Goal: Task Accomplishment & Management: Use online tool/utility

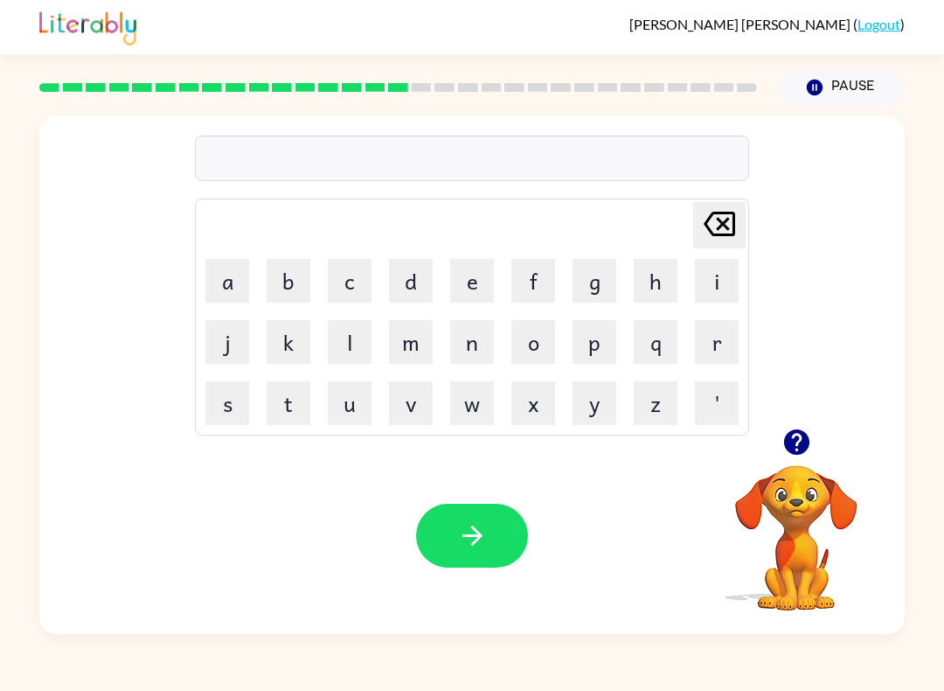
click at [794, 455] on icon "button" at bounding box center [797, 442] width 31 height 31
click at [800, 444] on icon "button" at bounding box center [795, 441] width 25 height 25
click at [727, 351] on button "r" at bounding box center [717, 342] width 44 height 44
click at [228, 290] on button "a" at bounding box center [227, 281] width 44 height 44
click at [416, 344] on button "m" at bounding box center [411, 342] width 44 height 44
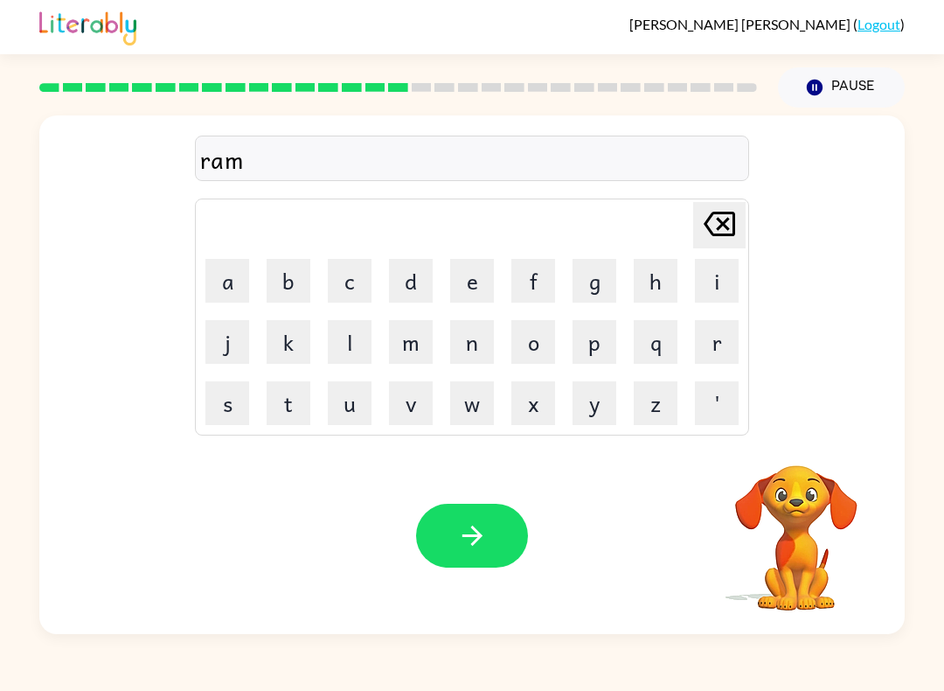
click at [451, 509] on button "button" at bounding box center [472, 536] width 112 height 64
click at [284, 281] on button "b" at bounding box center [289, 281] width 44 height 44
click at [728, 347] on button "r" at bounding box center [717, 342] width 44 height 44
click at [716, 295] on button "i" at bounding box center [717, 281] width 44 height 44
click at [394, 359] on button "m" at bounding box center [411, 342] width 44 height 44
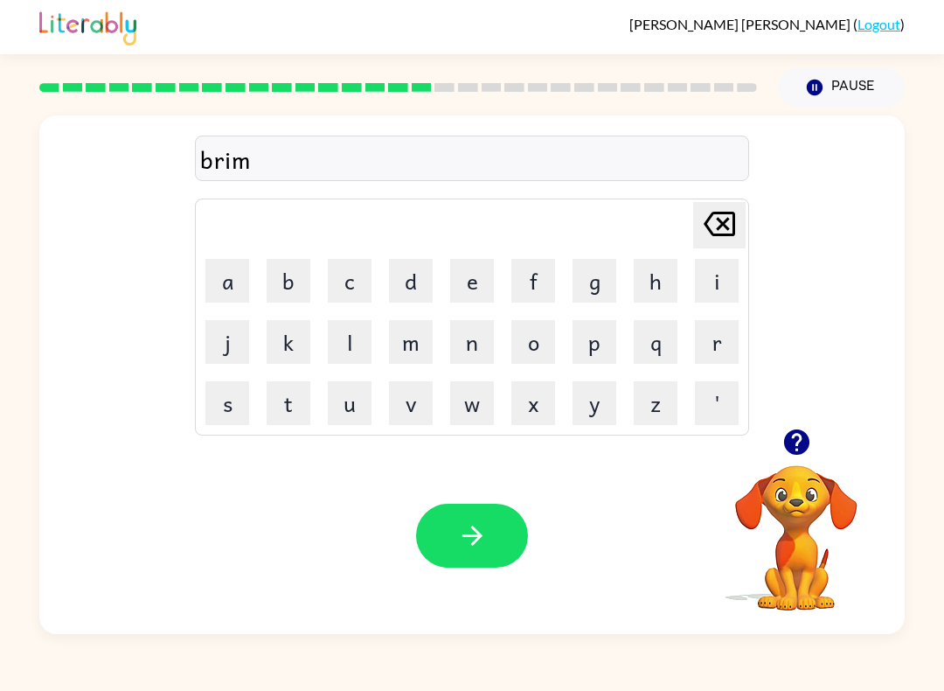
click at [725, 284] on button "i" at bounding box center [717, 281] width 44 height 44
click at [481, 340] on button "n" at bounding box center [472, 342] width 44 height 44
click at [588, 276] on button "g" at bounding box center [595, 281] width 44 height 44
click at [478, 551] on icon "button" at bounding box center [472, 535] width 31 height 31
click at [793, 456] on icon "button" at bounding box center [797, 442] width 31 height 31
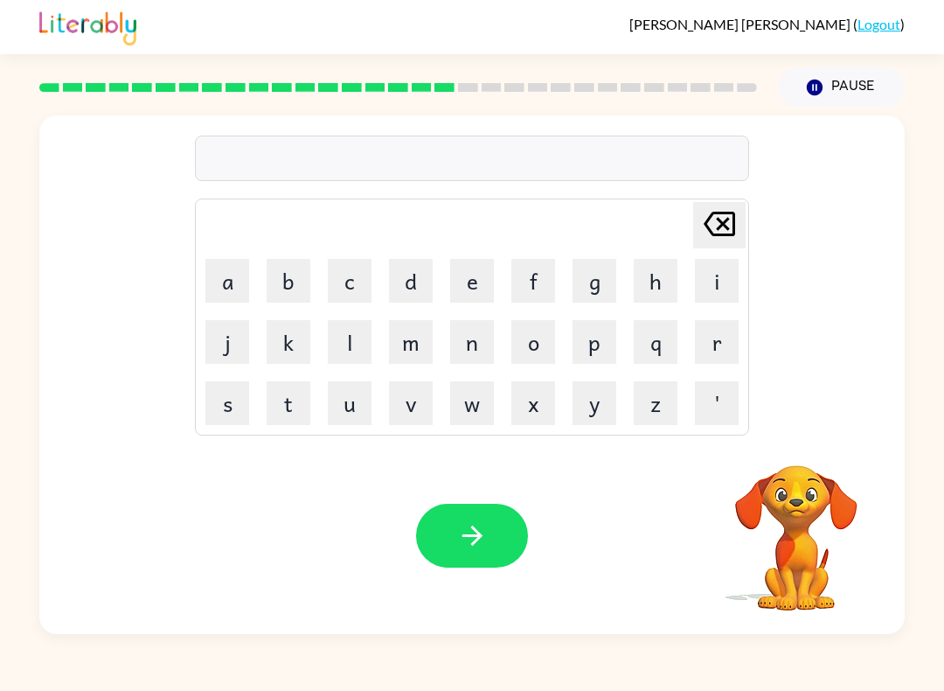
click at [725, 336] on button "r" at bounding box center [717, 342] width 44 height 44
click at [687, 285] on td "i" at bounding box center [716, 280] width 59 height 59
click at [239, 400] on button "s" at bounding box center [227, 403] width 44 height 44
click at [355, 413] on button "u" at bounding box center [350, 403] width 44 height 44
click at [718, 236] on icon at bounding box center [719, 224] width 31 height 24
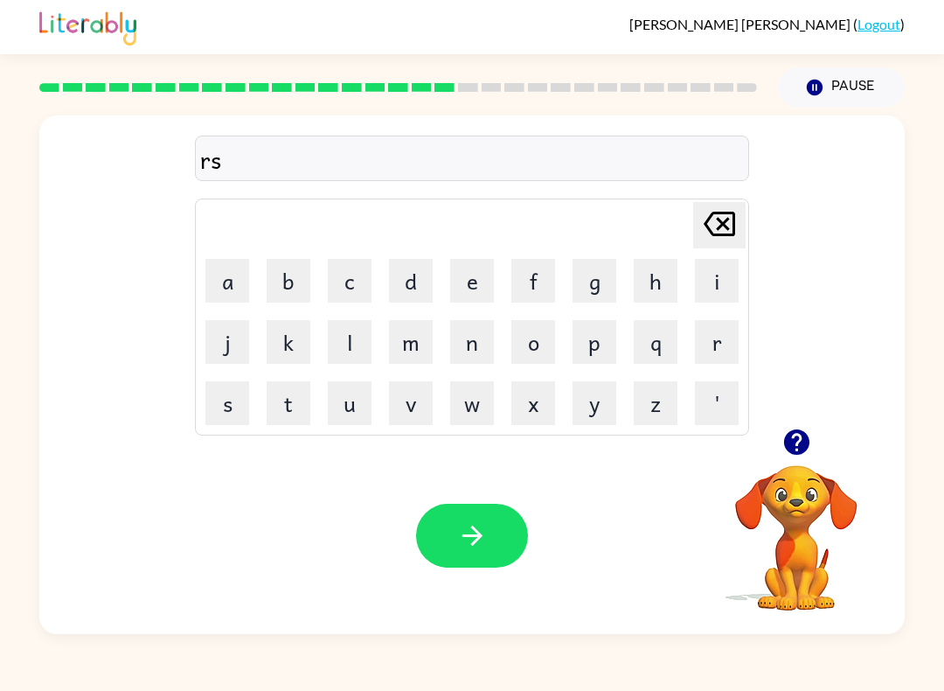
click at [699, 229] on icon "[PERSON_NAME] last character input" at bounding box center [720, 224] width 42 height 42
click at [715, 290] on button "i" at bounding box center [717, 281] width 44 height 44
click at [233, 410] on button "s" at bounding box center [227, 403] width 44 height 44
click at [353, 296] on button "c" at bounding box center [350, 281] width 44 height 44
click at [715, 284] on button "i" at bounding box center [717, 281] width 44 height 44
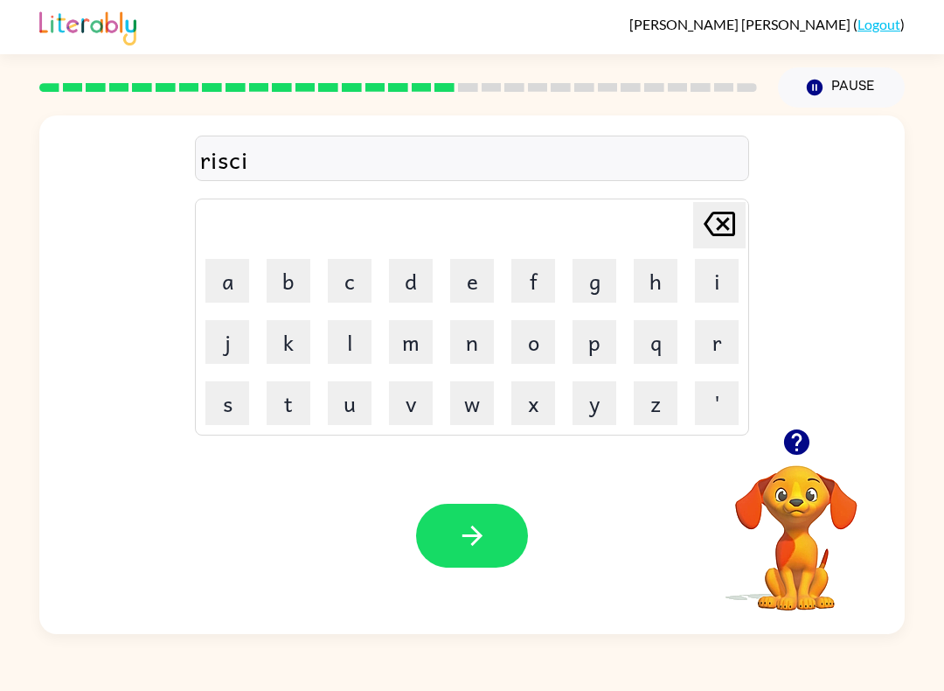
click at [469, 280] on button "e" at bounding box center [472, 281] width 44 height 44
click at [231, 418] on button "s" at bounding box center [227, 403] width 44 height 44
click at [285, 435] on div "riscies Delete Delete last character input a b c d e f g h i j k l m n o p q r …" at bounding box center [472, 374] width 866 height 518
click at [306, 399] on button "t" at bounding box center [289, 403] width 44 height 44
click at [458, 543] on icon "button" at bounding box center [472, 535] width 31 height 31
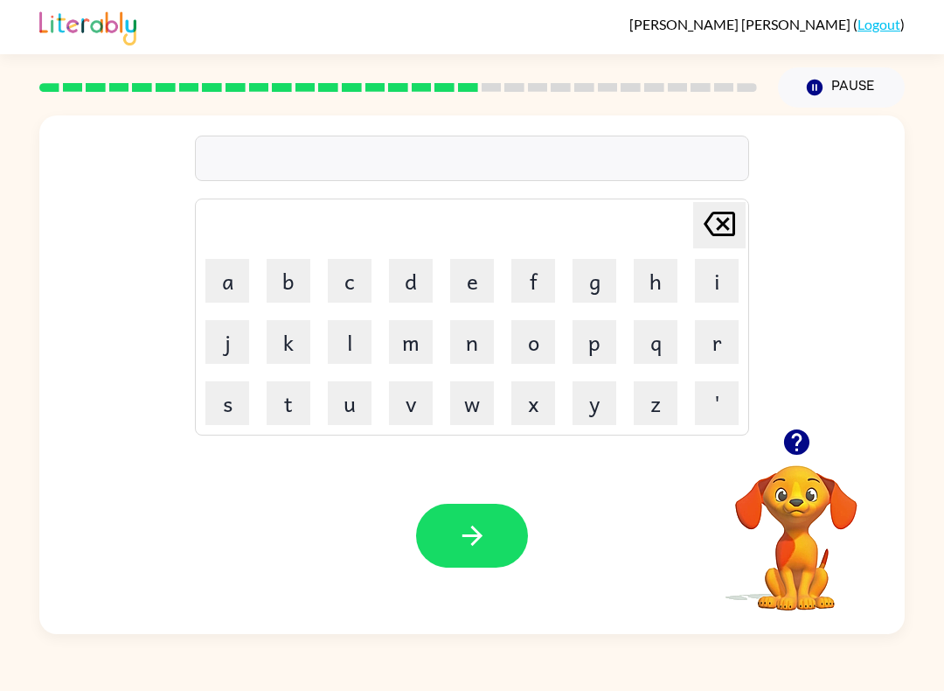
click at [794, 439] on icon "button" at bounding box center [797, 442] width 31 height 31
click at [228, 287] on button "a" at bounding box center [227, 281] width 44 height 44
click at [699, 354] on button "r" at bounding box center [717, 342] width 44 height 44
click at [782, 434] on icon "button" at bounding box center [797, 442] width 31 height 31
click at [365, 295] on button "c" at bounding box center [350, 281] width 44 height 44
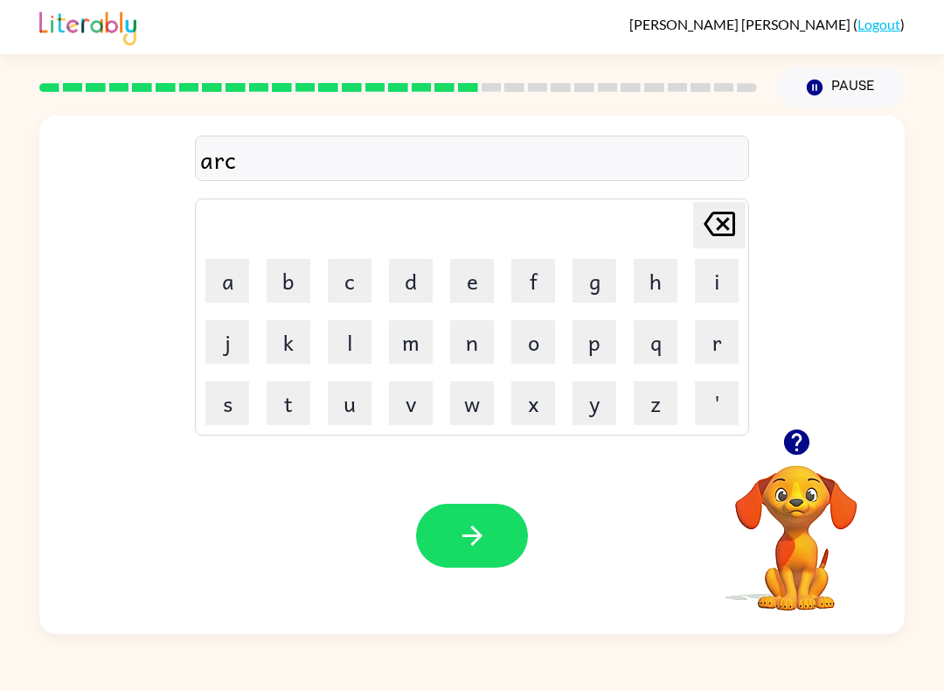
click at [636, 275] on button "h" at bounding box center [656, 281] width 44 height 44
click at [483, 412] on button "w" at bounding box center [472, 403] width 44 height 44
click at [226, 282] on button "a" at bounding box center [227, 281] width 44 height 44
click at [605, 389] on button "y" at bounding box center [595, 403] width 44 height 44
click at [476, 540] on icon "button" at bounding box center [472, 535] width 20 height 20
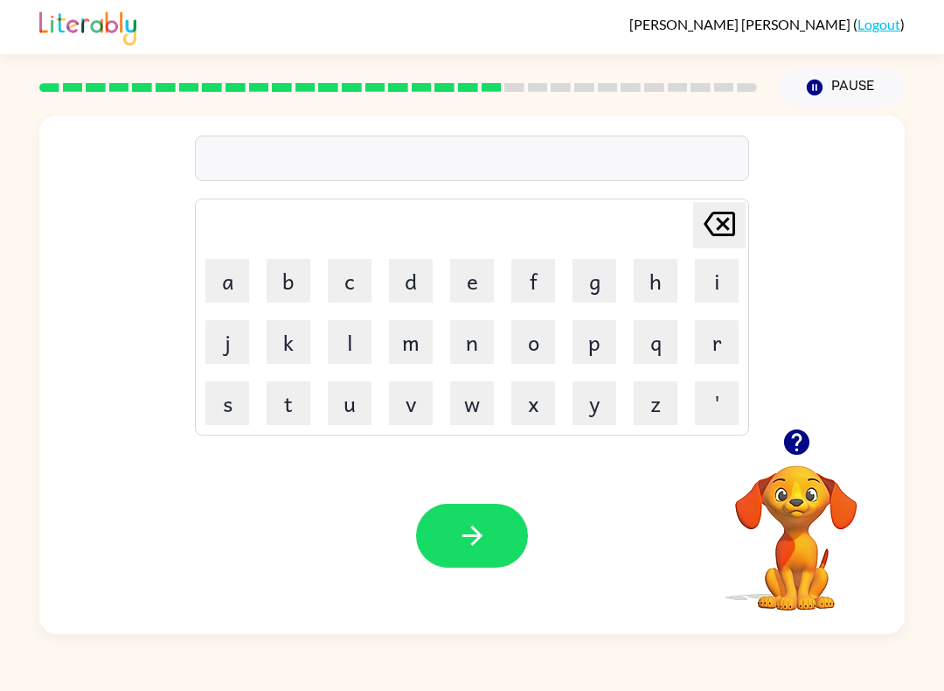
click at [525, 272] on button "f" at bounding box center [533, 281] width 44 height 44
click at [511, 343] on button "o" at bounding box center [533, 342] width 44 height 44
click at [339, 357] on button "l" at bounding box center [350, 342] width 44 height 44
click at [543, 347] on button "o" at bounding box center [533, 342] width 44 height 44
click at [476, 414] on button "w" at bounding box center [472, 403] width 44 height 44
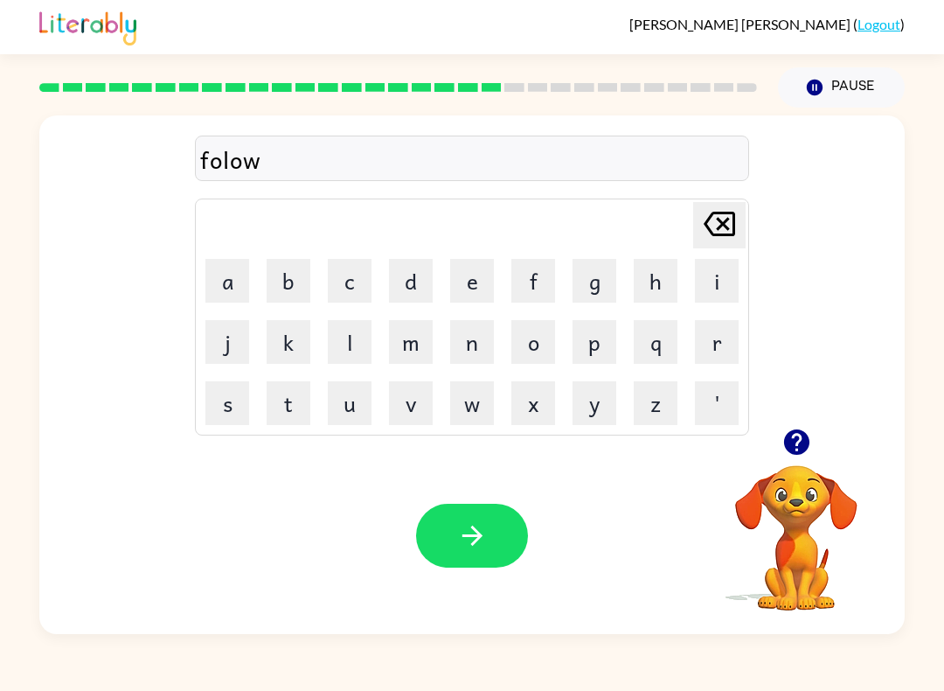
click at [438, 537] on button "button" at bounding box center [472, 536] width 112 height 64
click at [240, 416] on button "s" at bounding box center [227, 403] width 44 height 44
click at [361, 276] on button "c" at bounding box center [350, 281] width 44 height 44
click at [485, 289] on button "e" at bounding box center [472, 281] width 44 height 44
click at [477, 346] on button "n" at bounding box center [472, 342] width 44 height 44
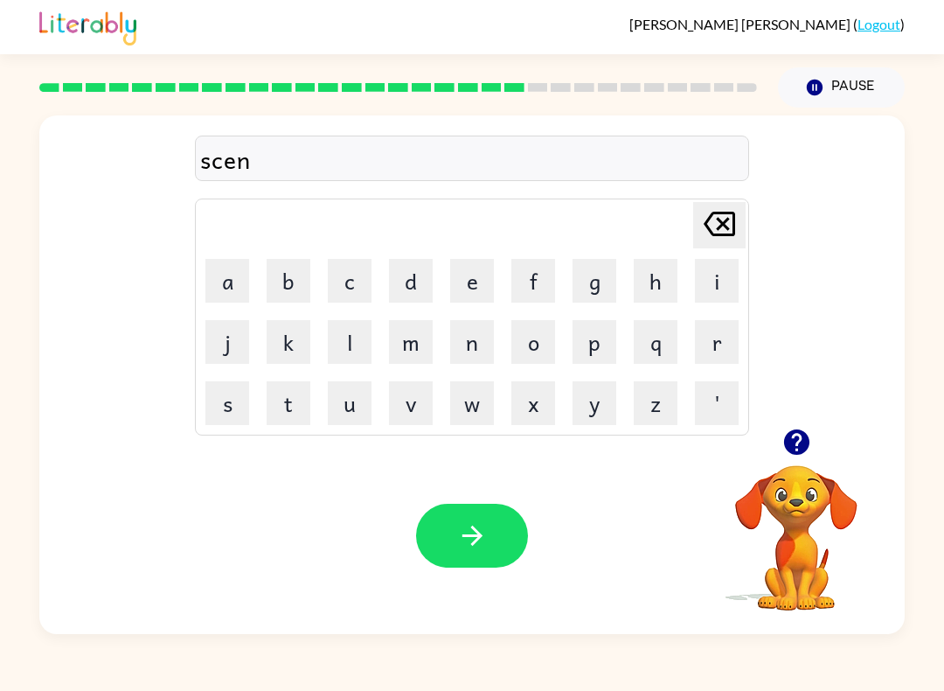
click at [287, 416] on button "t" at bounding box center [289, 403] width 44 height 44
click at [463, 276] on button "e" at bounding box center [472, 281] width 44 height 44
click at [602, 337] on button "p" at bounding box center [595, 342] width 44 height 44
click at [735, 281] on button "i" at bounding box center [717, 281] width 44 height 44
click at [413, 294] on button "d" at bounding box center [411, 281] width 44 height 44
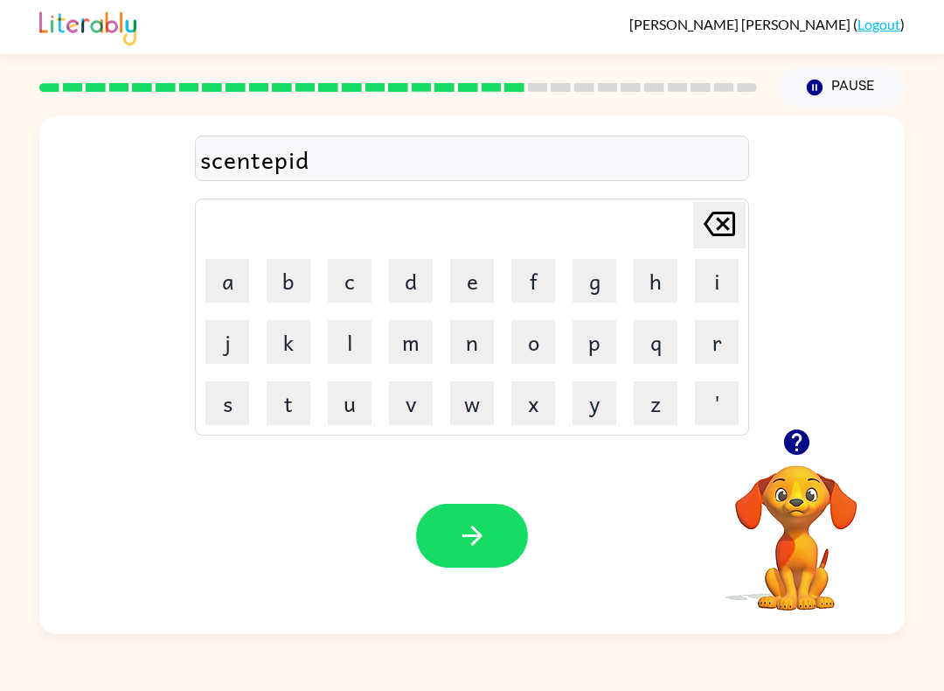
click at [450, 565] on button "button" at bounding box center [472, 536] width 112 height 64
click at [793, 449] on icon "button" at bounding box center [795, 441] width 25 height 25
click at [800, 461] on button "button" at bounding box center [797, 442] width 45 height 45
click at [220, 423] on button "s" at bounding box center [227, 403] width 44 height 44
click at [339, 422] on button "u" at bounding box center [350, 403] width 44 height 44
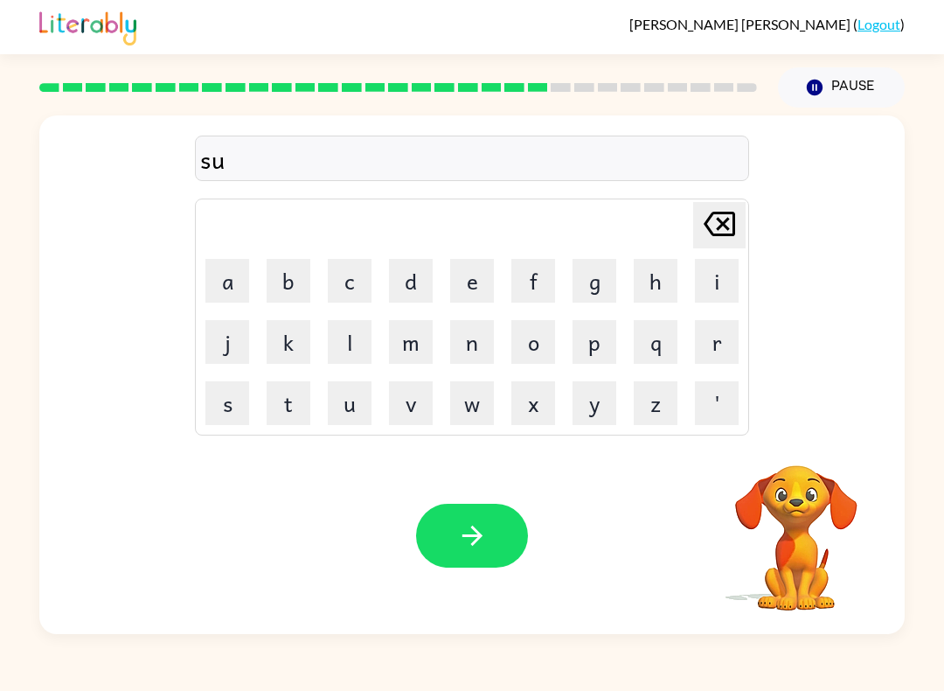
click at [791, 487] on video "Your browser must support playing .mp4 files to use Literably. Please try using…" at bounding box center [796, 525] width 175 height 175
click at [792, 475] on video "Your browser must support playing .mp4 files to use Literably. Please try using…" at bounding box center [796, 525] width 175 height 175
click at [231, 414] on button "s" at bounding box center [227, 403] width 44 height 44
click at [803, 448] on icon "button" at bounding box center [795, 441] width 25 height 25
click at [307, 389] on button "t" at bounding box center [289, 403] width 44 height 44
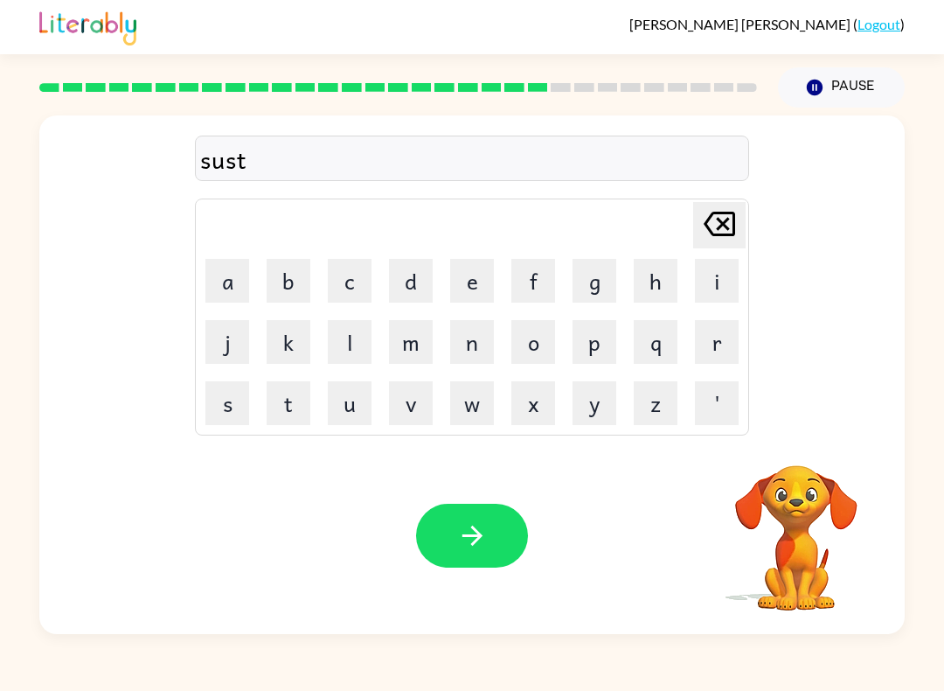
click at [702, 290] on button "i" at bounding box center [717, 281] width 44 height 44
click at [476, 336] on button "n" at bounding box center [472, 342] width 44 height 44
click at [458, 542] on icon "button" at bounding box center [472, 535] width 31 height 31
click at [551, 275] on button "f" at bounding box center [533, 281] width 44 height 44
click at [219, 291] on button "a" at bounding box center [227, 281] width 44 height 44
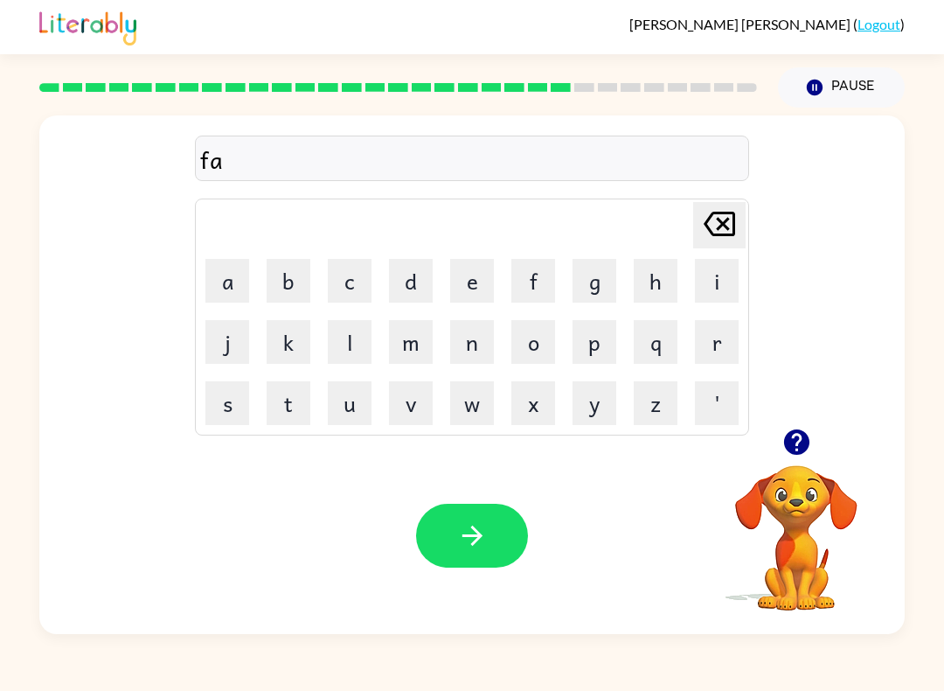
click at [731, 238] on icon "[PERSON_NAME] last character input" at bounding box center [720, 224] width 42 height 42
click at [535, 341] on button "o" at bounding box center [533, 342] width 44 height 44
click at [706, 347] on button "r" at bounding box center [717, 342] width 44 height 44
click at [476, 414] on button "w" at bounding box center [472, 403] width 44 height 44
click at [538, 345] on button "o" at bounding box center [533, 342] width 44 height 44
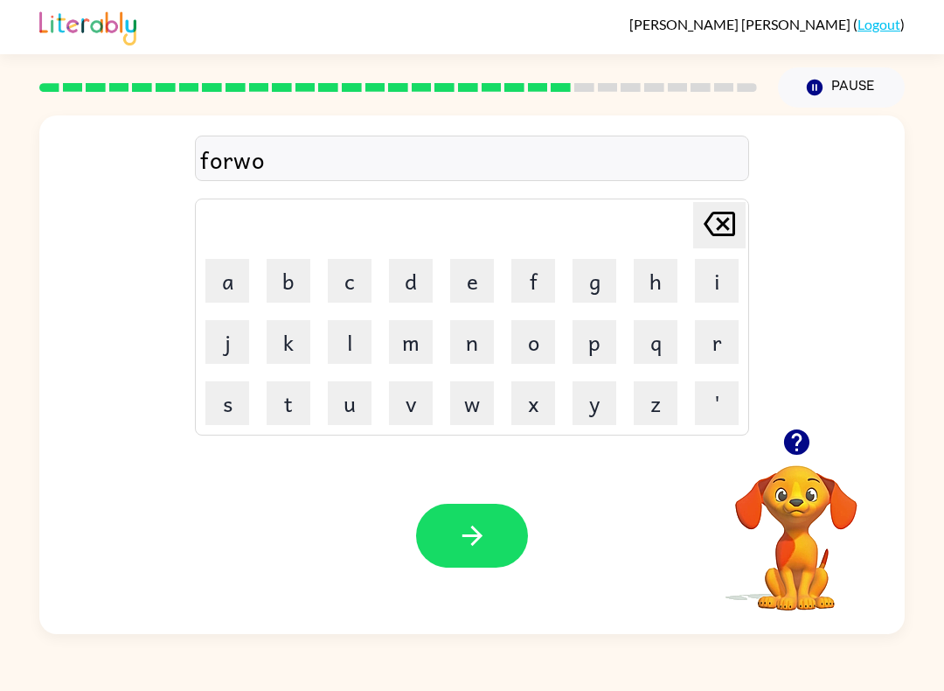
click at [709, 353] on button "r" at bounding box center [717, 342] width 44 height 44
click at [422, 279] on button "d" at bounding box center [411, 281] width 44 height 44
click at [461, 535] on icon "button" at bounding box center [472, 535] width 31 height 31
click at [804, 448] on icon "button" at bounding box center [795, 441] width 25 height 25
click at [707, 346] on button "r" at bounding box center [717, 342] width 44 height 44
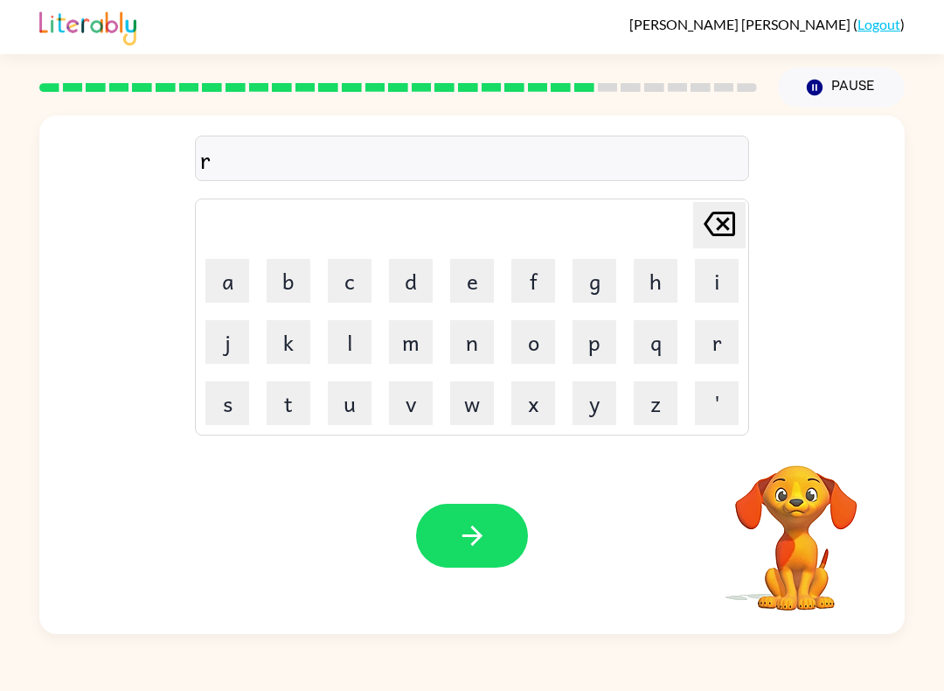
click at [418, 272] on button "d" at bounding box center [411, 281] width 44 height 44
click at [720, 226] on icon at bounding box center [719, 224] width 31 height 24
click at [471, 276] on button "e" at bounding box center [472, 281] width 44 height 44
click at [345, 329] on button "l" at bounding box center [350, 342] width 44 height 44
click at [243, 280] on button "a" at bounding box center [227, 281] width 44 height 44
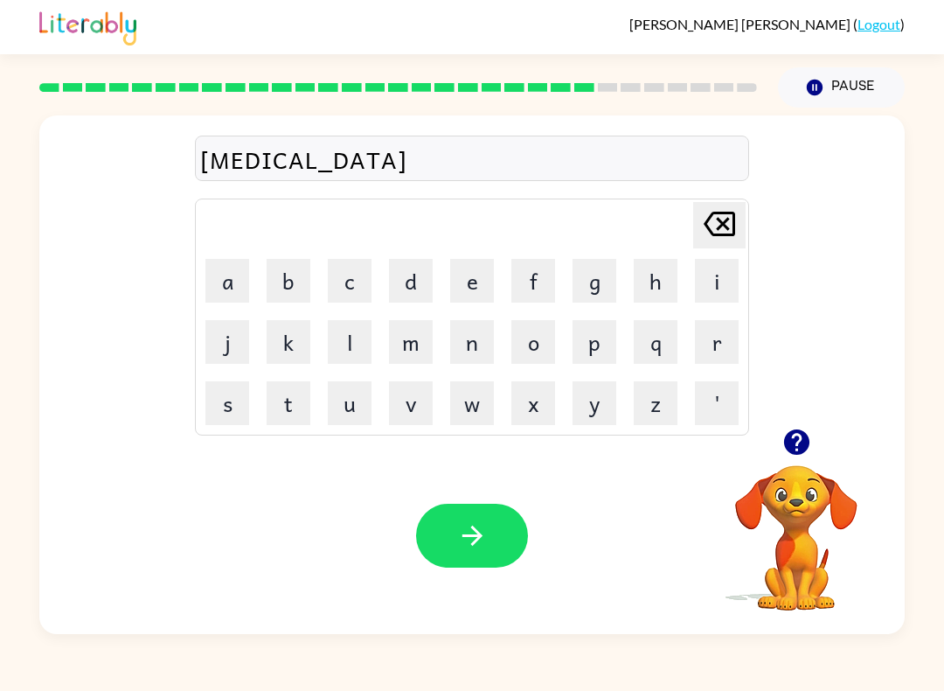
click at [414, 281] on button "d" at bounding box center [411, 281] width 44 height 44
click at [491, 288] on button "e" at bounding box center [472, 281] width 44 height 44
click at [405, 271] on button "d" at bounding box center [411, 281] width 44 height 44
click at [461, 539] on icon "button" at bounding box center [472, 535] width 31 height 31
click at [587, 284] on button "g" at bounding box center [595, 281] width 44 height 44
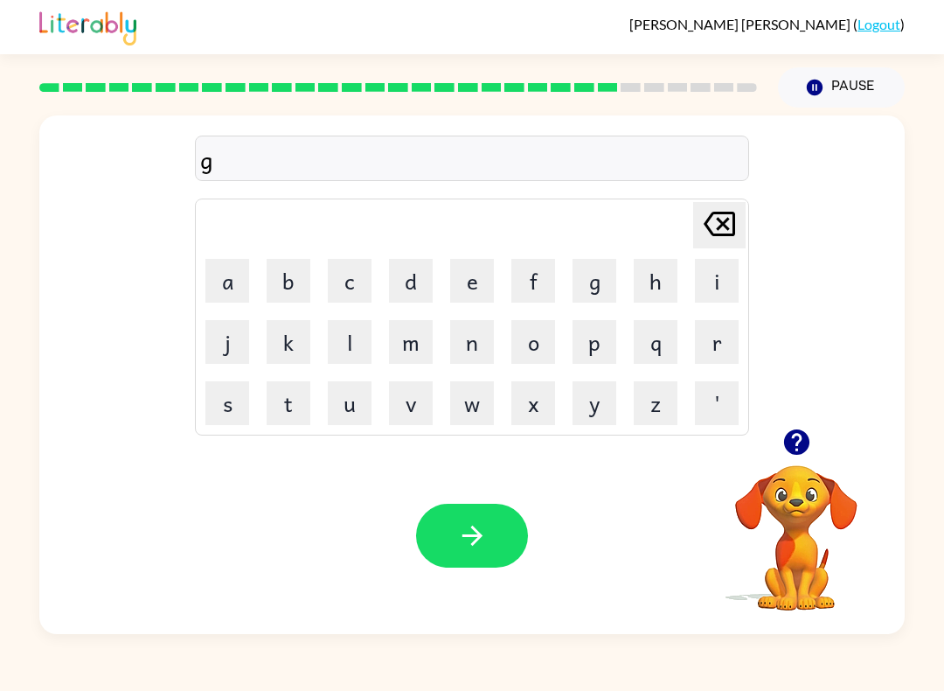
click at [545, 354] on button "o" at bounding box center [533, 342] width 44 height 44
click at [298, 284] on button "b" at bounding box center [289, 281] width 44 height 44
click at [336, 346] on button "l" at bounding box center [350, 342] width 44 height 44
click at [716, 281] on button "i" at bounding box center [717, 281] width 44 height 44
click at [473, 505] on button "button" at bounding box center [472, 536] width 112 height 64
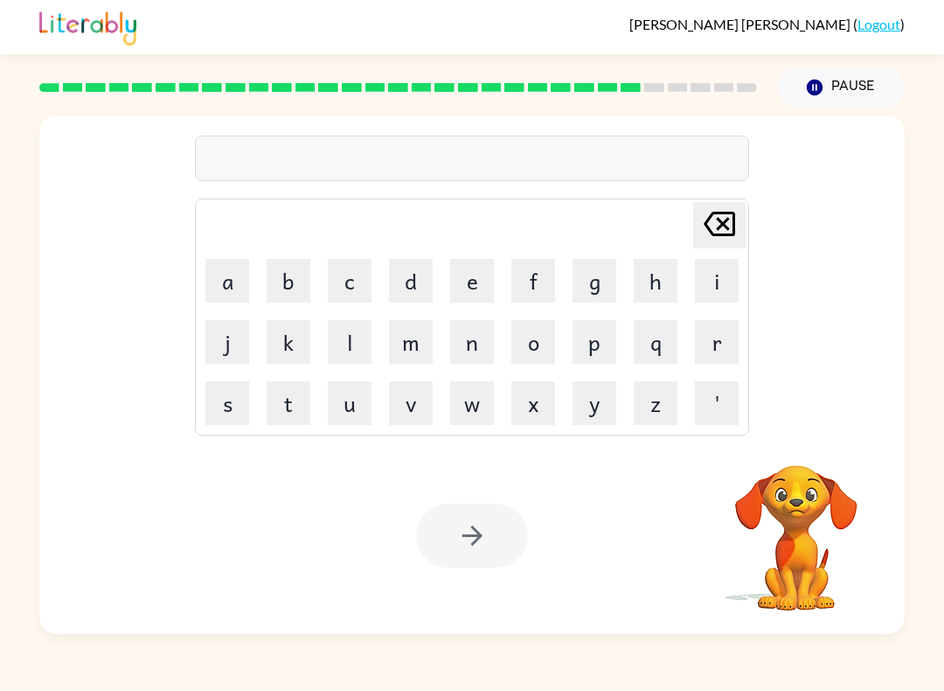
click at [463, 544] on div at bounding box center [472, 536] width 112 height 64
click at [368, 339] on button "l" at bounding box center [350, 342] width 44 height 44
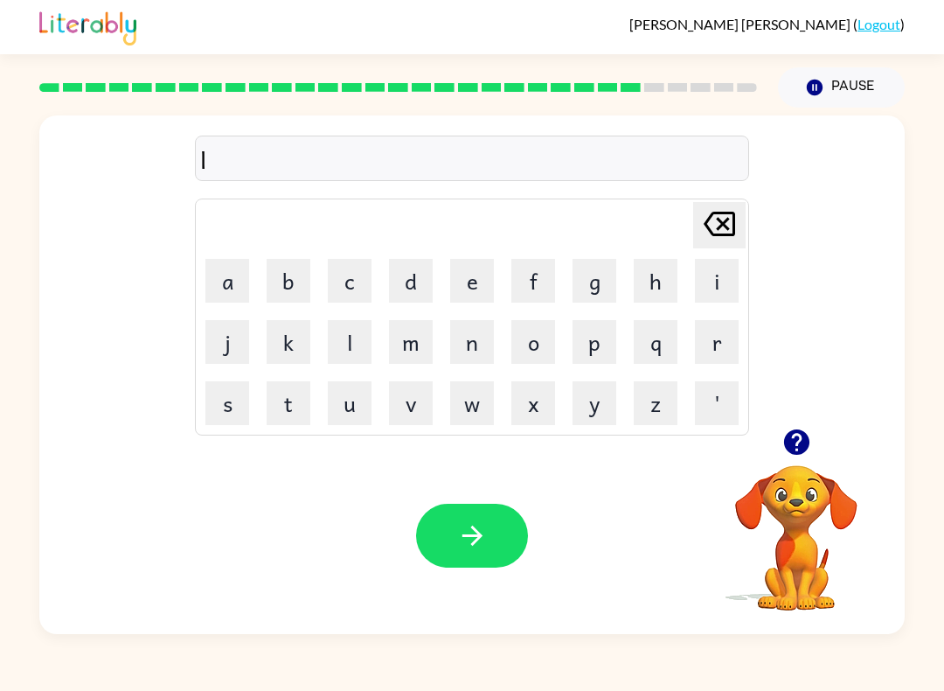
click at [353, 421] on button "u" at bounding box center [350, 403] width 44 height 44
click at [416, 348] on button "m" at bounding box center [411, 342] width 44 height 44
click at [284, 281] on button "b" at bounding box center [289, 281] width 44 height 44
click at [463, 283] on button "e" at bounding box center [472, 281] width 44 height 44
click at [734, 353] on button "r" at bounding box center [717, 342] width 44 height 44
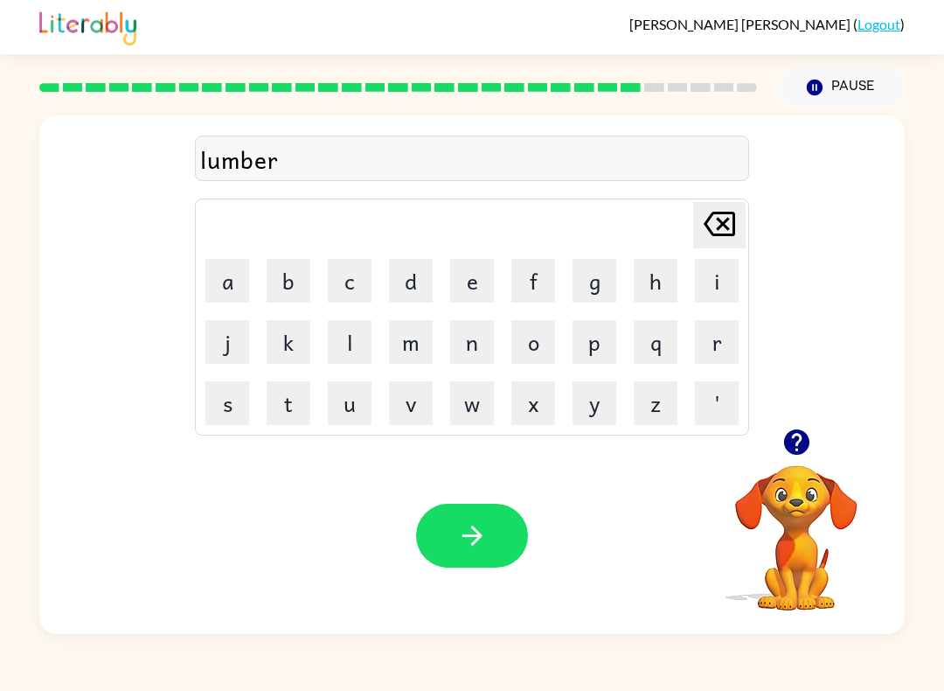
click at [199, 349] on td "j" at bounding box center [227, 341] width 59 height 59
click at [288, 351] on button "k" at bounding box center [289, 342] width 44 height 44
click at [721, 229] on icon "[PERSON_NAME] last character input" at bounding box center [720, 224] width 42 height 42
click at [717, 222] on icon "[PERSON_NAME] last character input" at bounding box center [720, 224] width 42 height 42
click at [719, 205] on icon "[PERSON_NAME] last character input" at bounding box center [720, 224] width 42 height 42
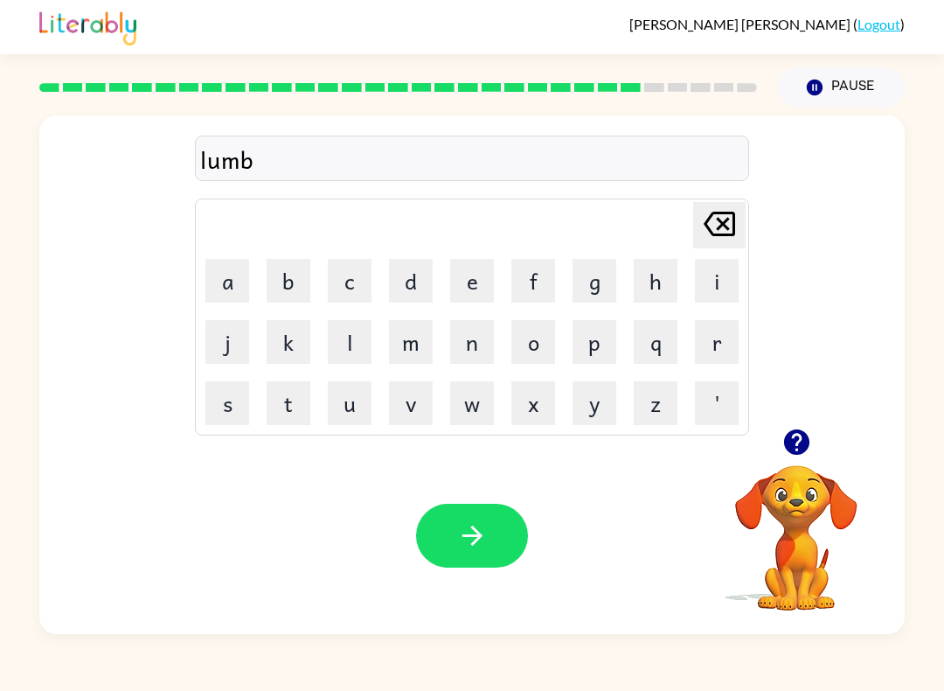
click at [431, 277] on button "d" at bounding box center [411, 281] width 44 height 44
click at [731, 344] on button "r" at bounding box center [717, 342] width 44 height 44
click at [233, 353] on button "j" at bounding box center [227, 342] width 44 height 44
click at [221, 276] on button "a" at bounding box center [227, 281] width 44 height 44
click at [297, 355] on button "k" at bounding box center [289, 342] width 44 height 44
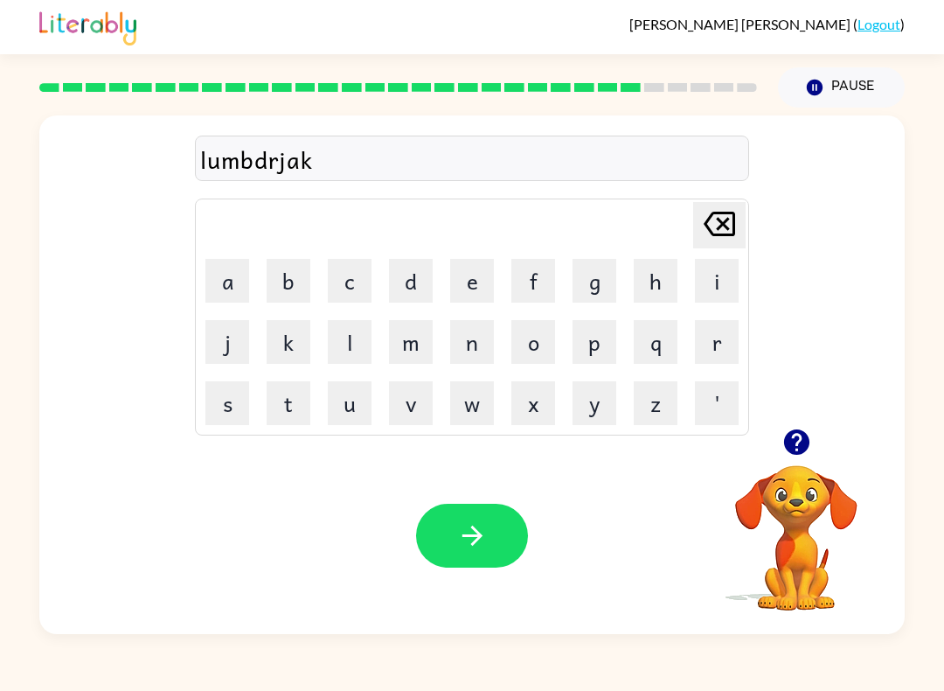
click at [702, 235] on icon "[PERSON_NAME] last character input" at bounding box center [720, 224] width 42 height 42
click at [458, 498] on div "Your browser must support playing .mp4 files to use Literably. Please try using…" at bounding box center [472, 535] width 866 height 197
click at [465, 554] on button "button" at bounding box center [472, 536] width 112 height 64
click at [454, 532] on div at bounding box center [472, 536] width 112 height 64
click at [815, 450] on button "button" at bounding box center [797, 442] width 45 height 45
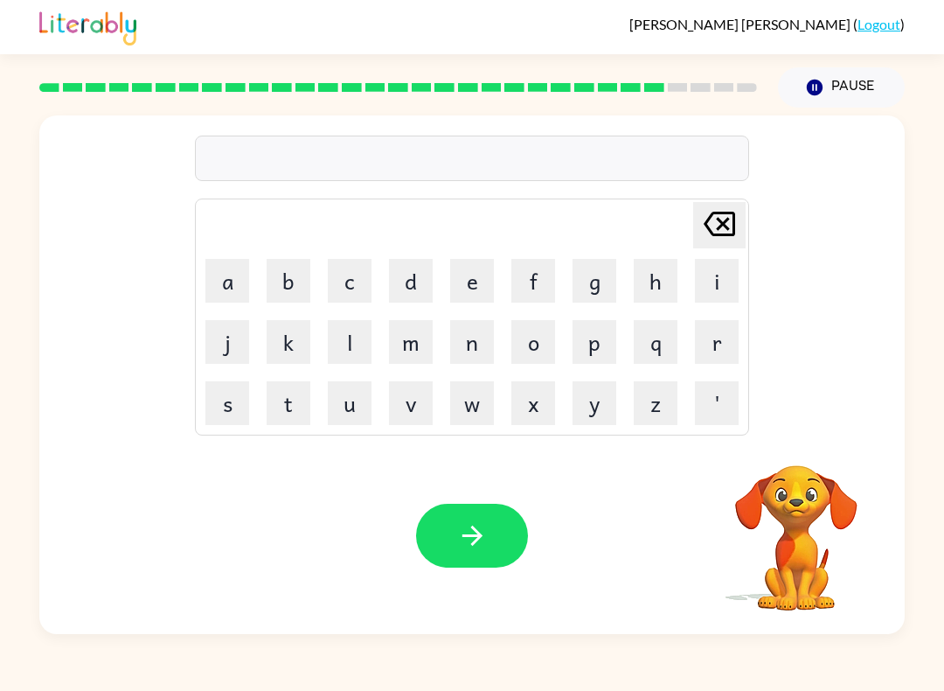
click at [354, 296] on button "c" at bounding box center [350, 281] width 44 height 44
click at [241, 284] on button "a" at bounding box center [227, 281] width 44 height 44
click at [720, 339] on button "r" at bounding box center [717, 342] width 44 height 44
click at [472, 277] on button "e" at bounding box center [472, 281] width 44 height 44
click at [221, 404] on button "s" at bounding box center [227, 403] width 44 height 44
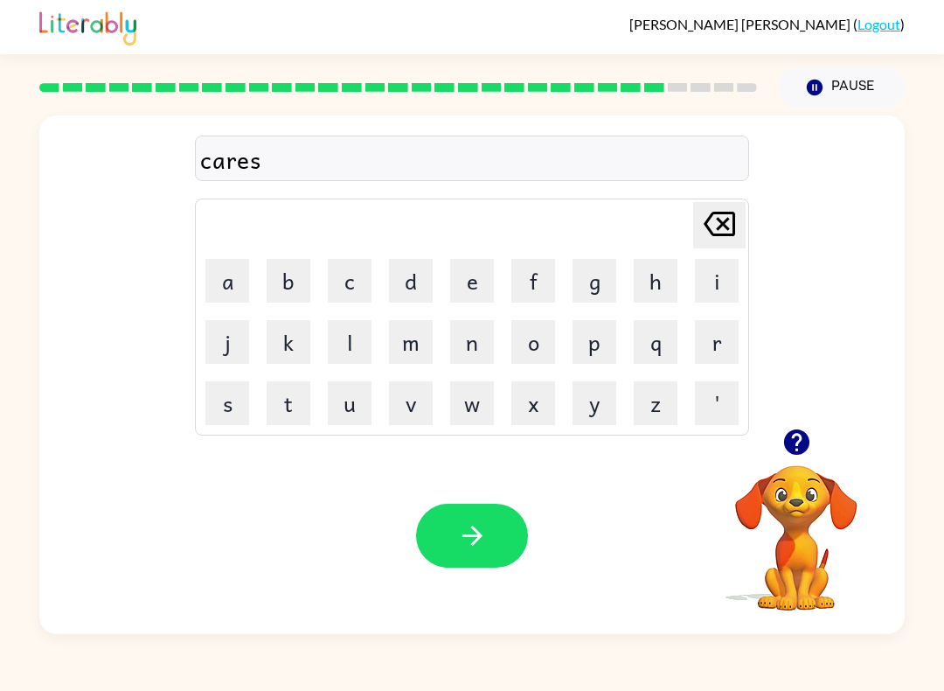
click at [465, 534] on icon "button" at bounding box center [472, 535] width 31 height 31
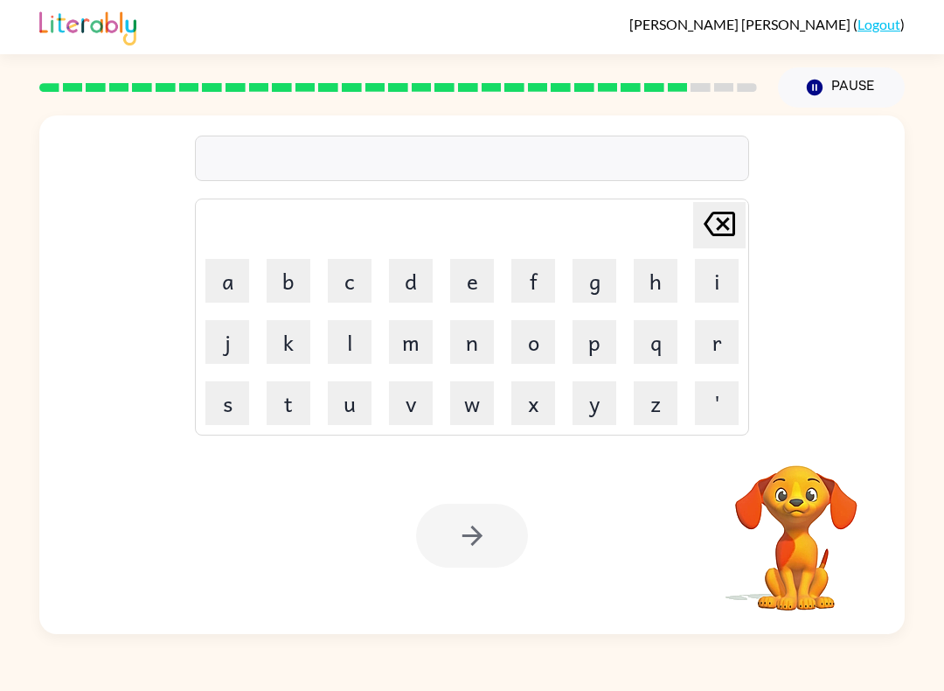
click at [68, 44] on img at bounding box center [87, 26] width 97 height 38
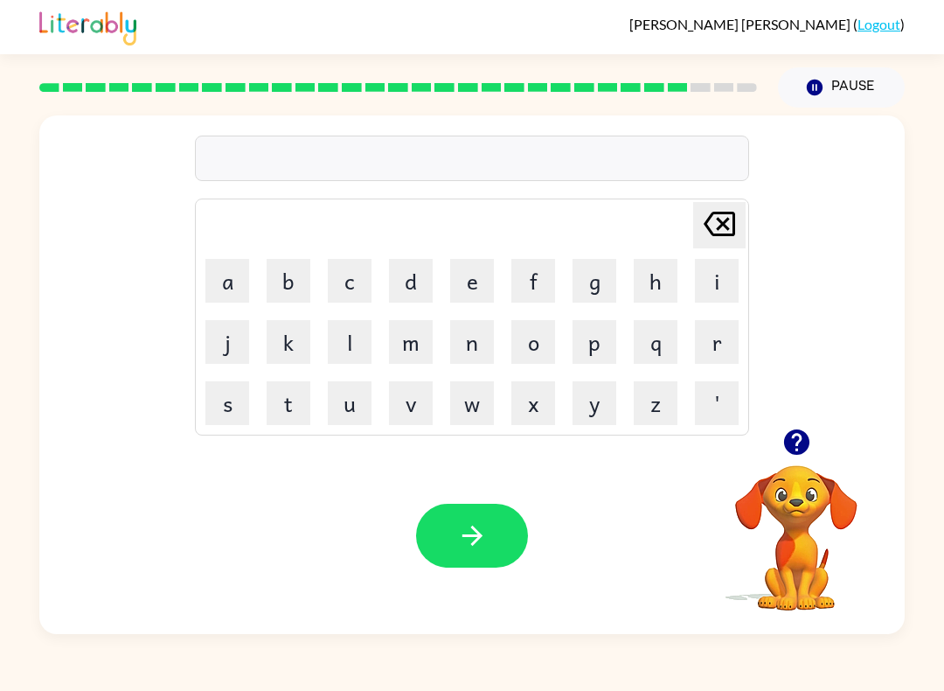
click at [294, 376] on td "t" at bounding box center [288, 402] width 59 height 59
click at [277, 406] on button "t" at bounding box center [289, 403] width 44 height 44
click at [663, 280] on button "h" at bounding box center [656, 281] width 44 height 44
click at [720, 287] on button "i" at bounding box center [717, 281] width 44 height 44
click at [482, 352] on button "n" at bounding box center [472, 342] width 44 height 44
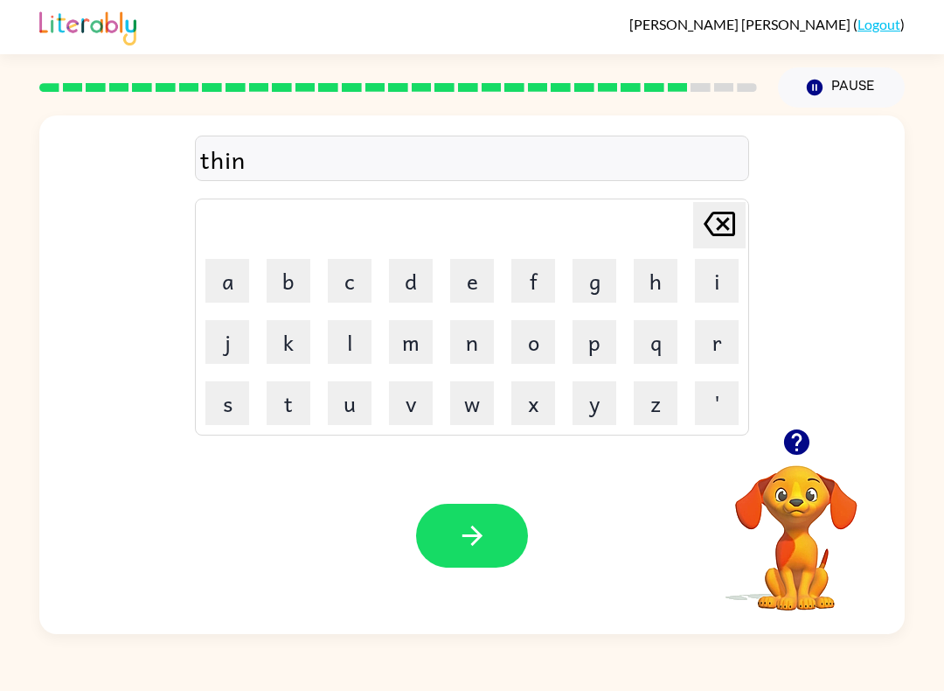
click at [450, 546] on button "button" at bounding box center [472, 536] width 112 height 64
click at [248, 394] on button "s" at bounding box center [227, 403] width 44 height 44
click at [702, 268] on button "i" at bounding box center [717, 281] width 44 height 44
click at [365, 344] on button "l" at bounding box center [350, 342] width 44 height 44
click at [429, 414] on button "v" at bounding box center [411, 403] width 44 height 44
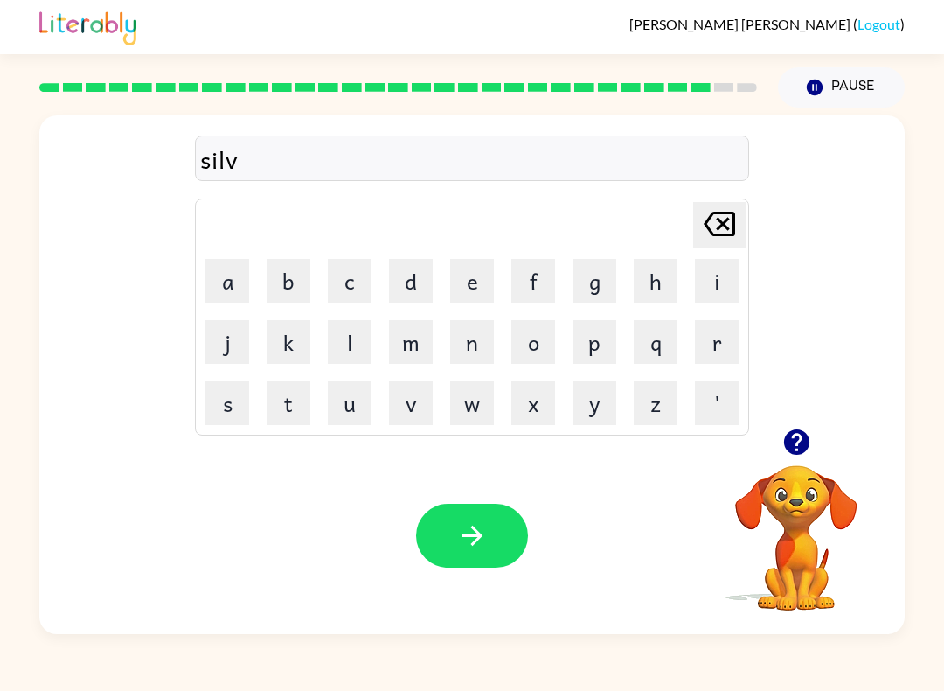
click at [458, 302] on button "e" at bounding box center [472, 281] width 44 height 44
click at [723, 330] on button "r" at bounding box center [717, 342] width 44 height 44
click at [480, 403] on button "w" at bounding box center [472, 403] width 44 height 44
click at [223, 270] on button "a" at bounding box center [227, 281] width 44 height 44
click at [718, 361] on button "r" at bounding box center [717, 342] width 44 height 44
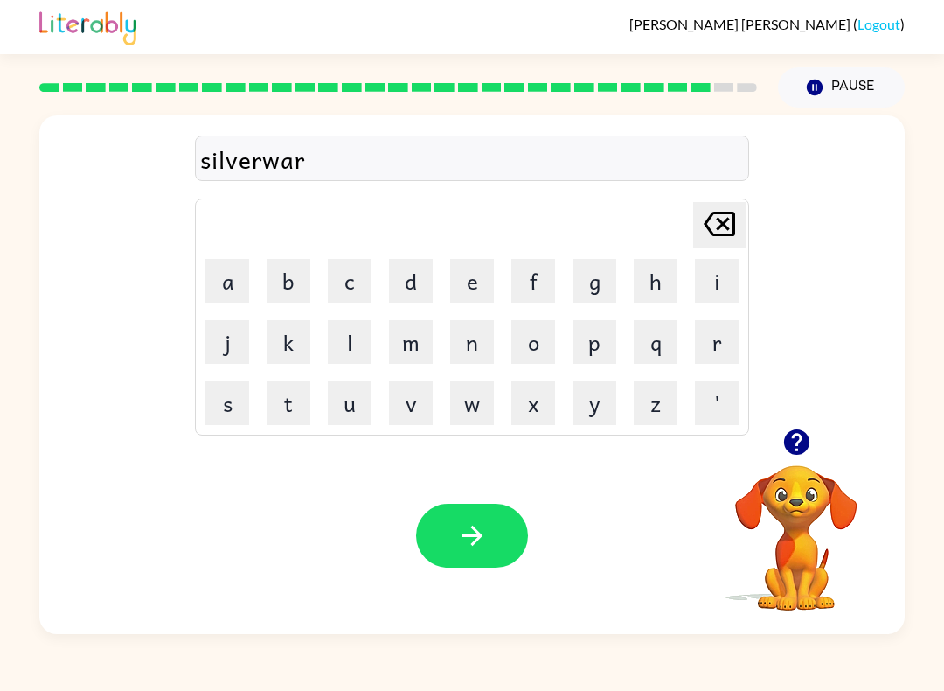
click at [481, 285] on button "e" at bounding box center [472, 281] width 44 height 44
click at [472, 550] on icon "button" at bounding box center [472, 535] width 31 height 31
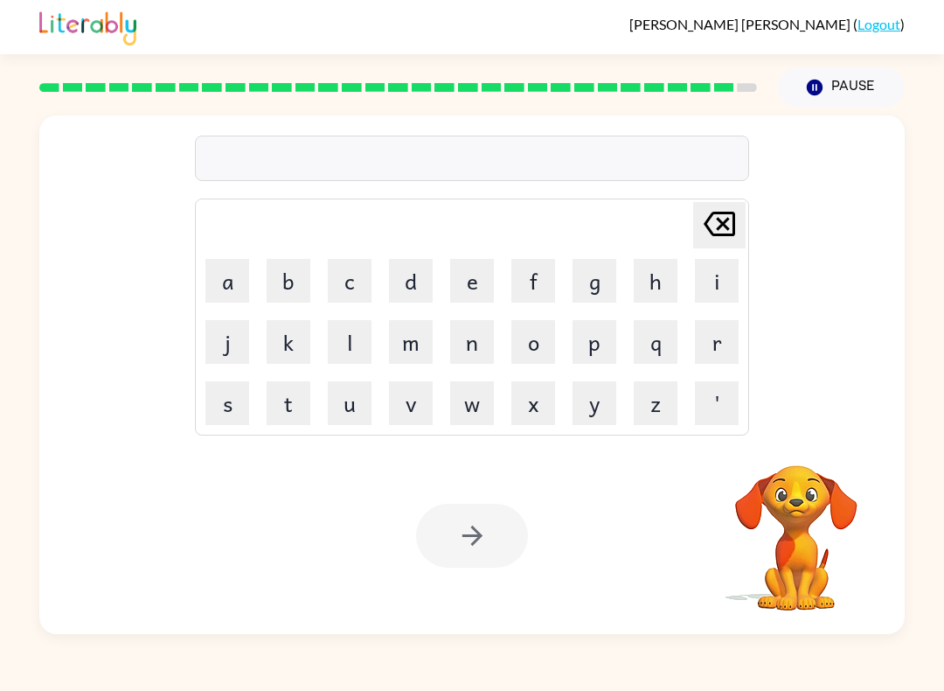
click at [543, 345] on button "o" at bounding box center [533, 342] width 44 height 44
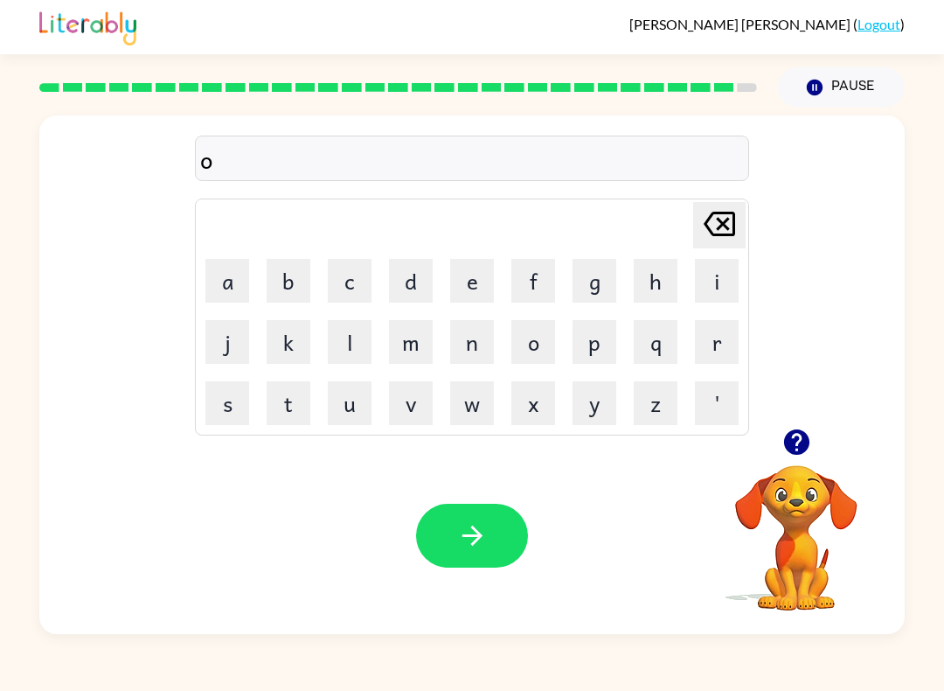
click at [473, 351] on button "n" at bounding box center [472, 342] width 44 height 44
click at [235, 280] on button "a" at bounding box center [227, 281] width 44 height 44
click at [532, 300] on button "f" at bounding box center [533, 281] width 44 height 44
click at [735, 344] on button "r" at bounding box center [717, 342] width 44 height 44
click at [202, 278] on td "a" at bounding box center [227, 280] width 59 height 59
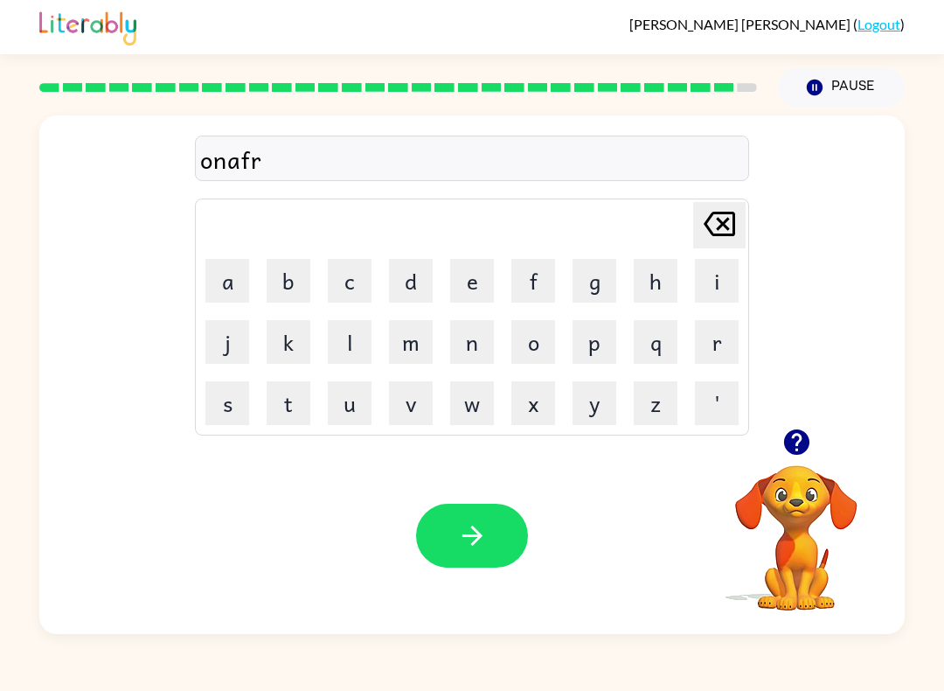
click at [222, 295] on button "a" at bounding box center [227, 281] width 44 height 44
click at [794, 441] on icon "button" at bounding box center [795, 441] width 25 height 25
click at [411, 288] on button "d" at bounding box center [411, 281] width 44 height 44
click at [469, 286] on button "e" at bounding box center [472, 281] width 44 height 44
click at [474, 535] on icon "button" at bounding box center [472, 535] width 31 height 31
